Goal: Task Accomplishment & Management: Complete application form

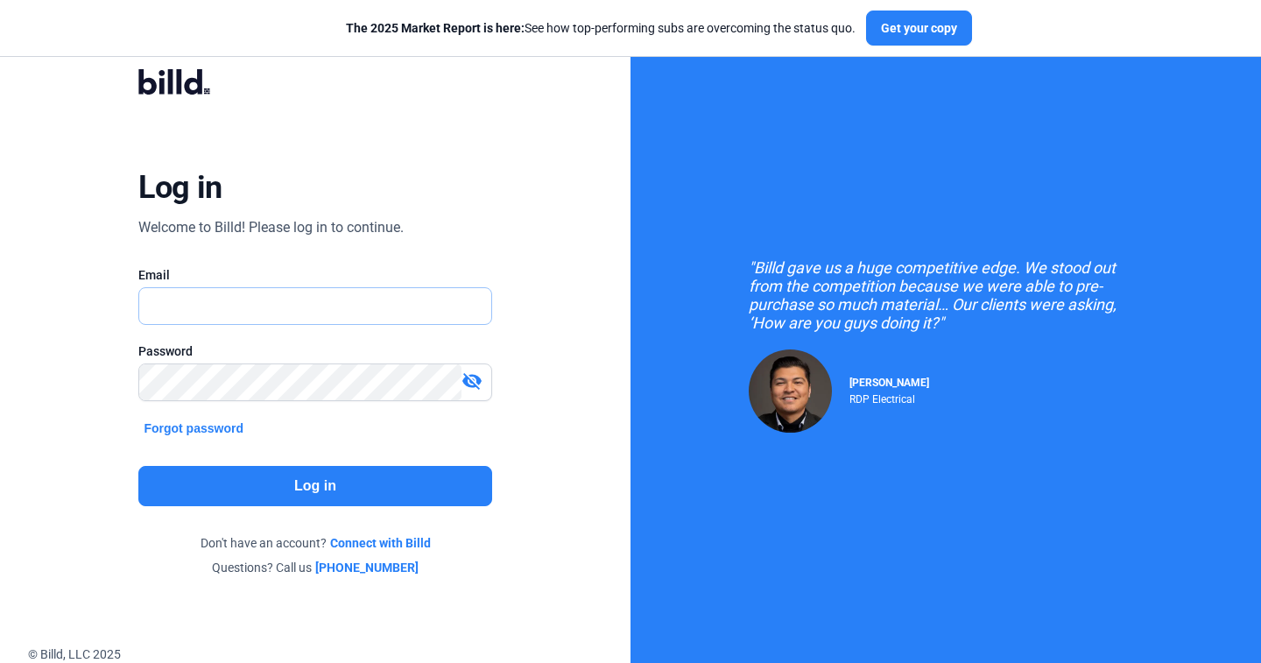
type input "[PERSON_NAME][EMAIL_ADDRESS][DOMAIN_NAME]"
click at [243, 469] on button "Log in" at bounding box center [314, 486] width 353 height 40
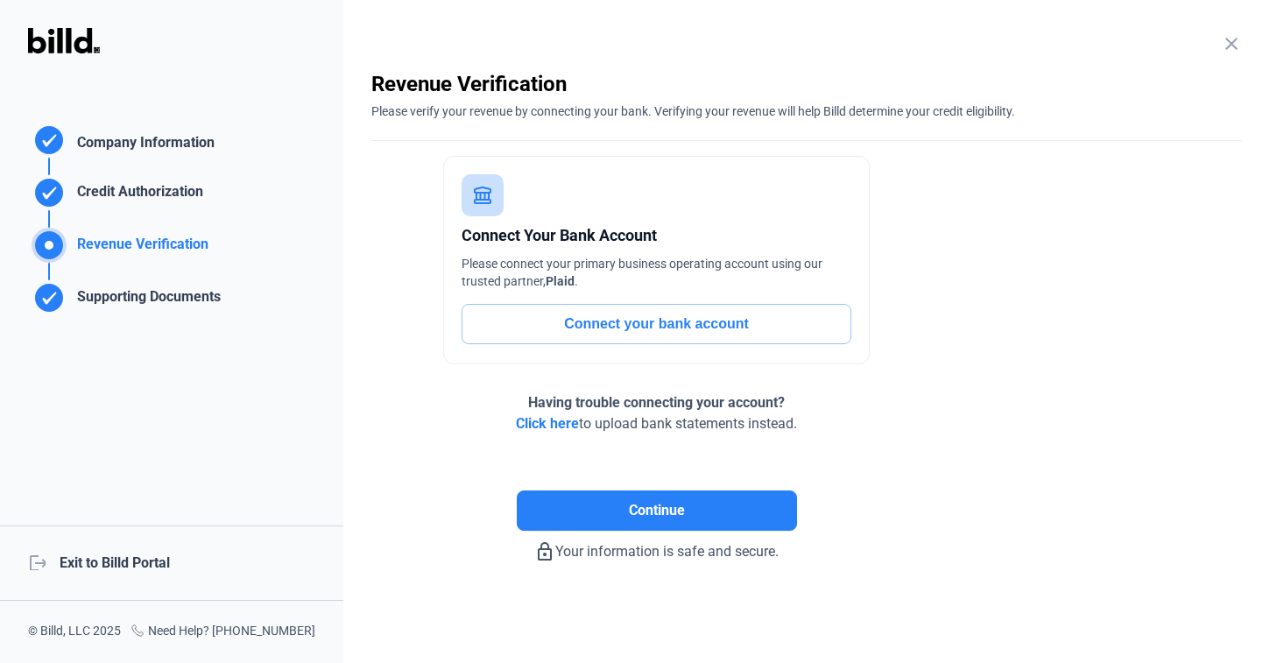
click at [161, 573] on div "logout Exit to Billd Portal" at bounding box center [171, 562] width 343 height 75
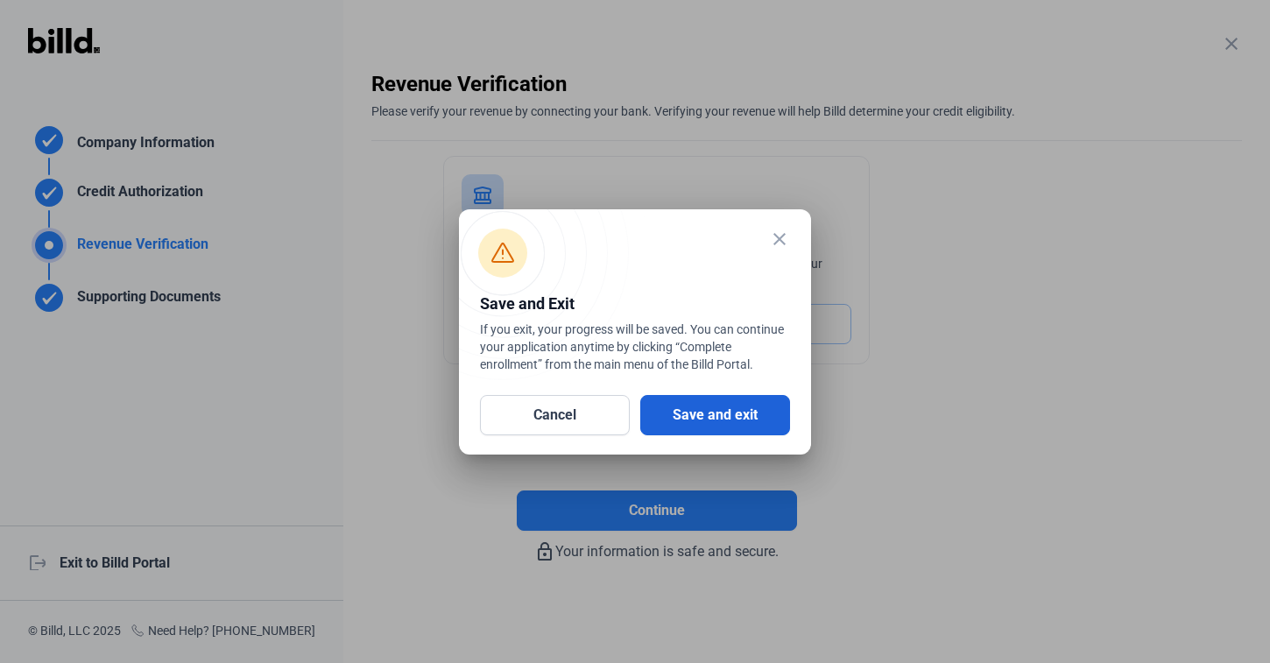
click at [693, 433] on button "Save and exit" at bounding box center [715, 415] width 150 height 40
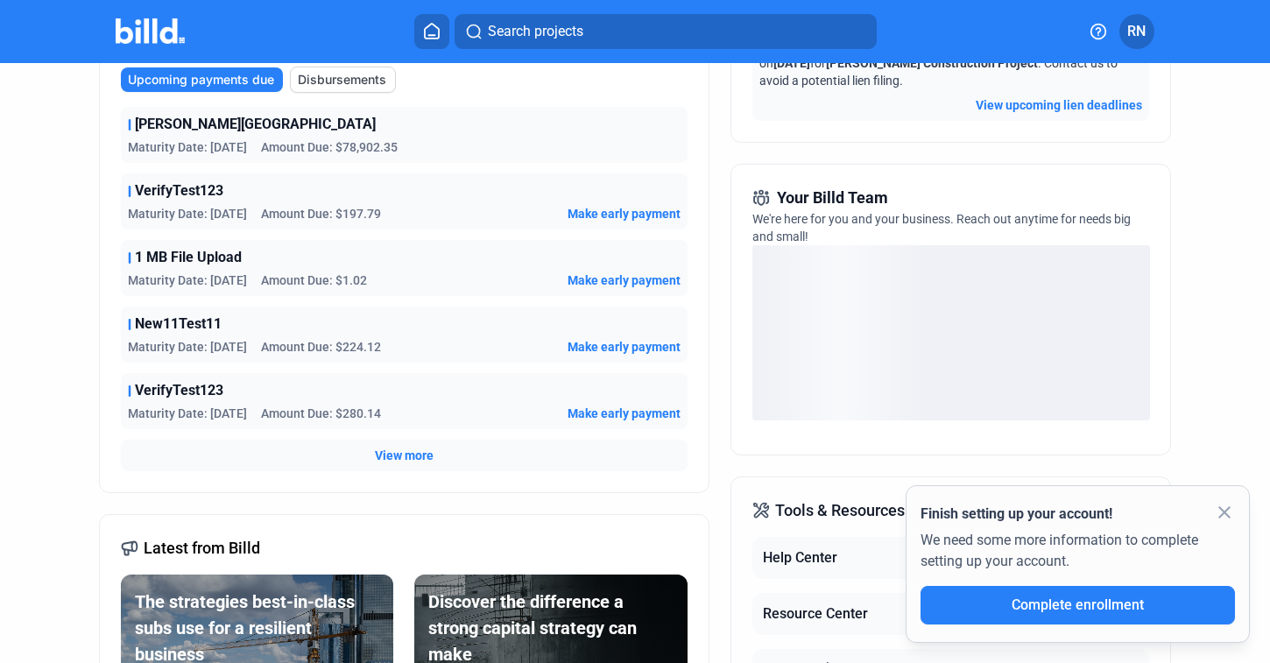
scroll to position [357, 0]
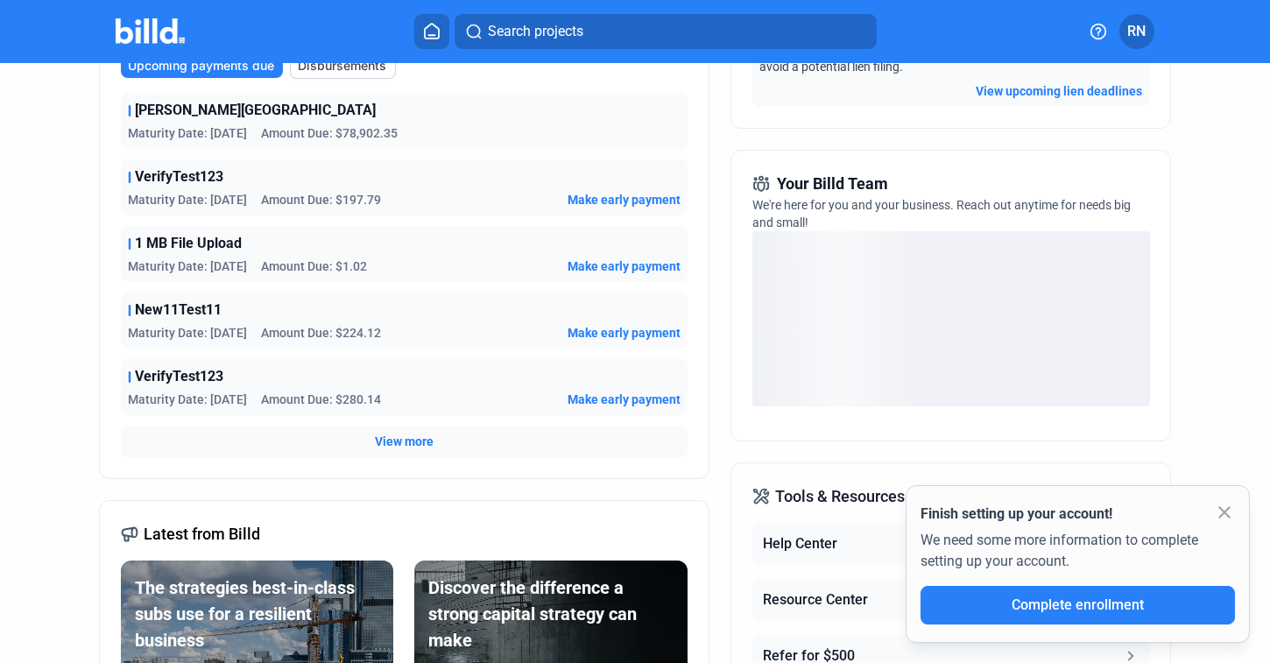
click at [1223, 510] on mat-icon "close" at bounding box center [1224, 512] width 21 height 21
